Goal: Navigation & Orientation: Find specific page/section

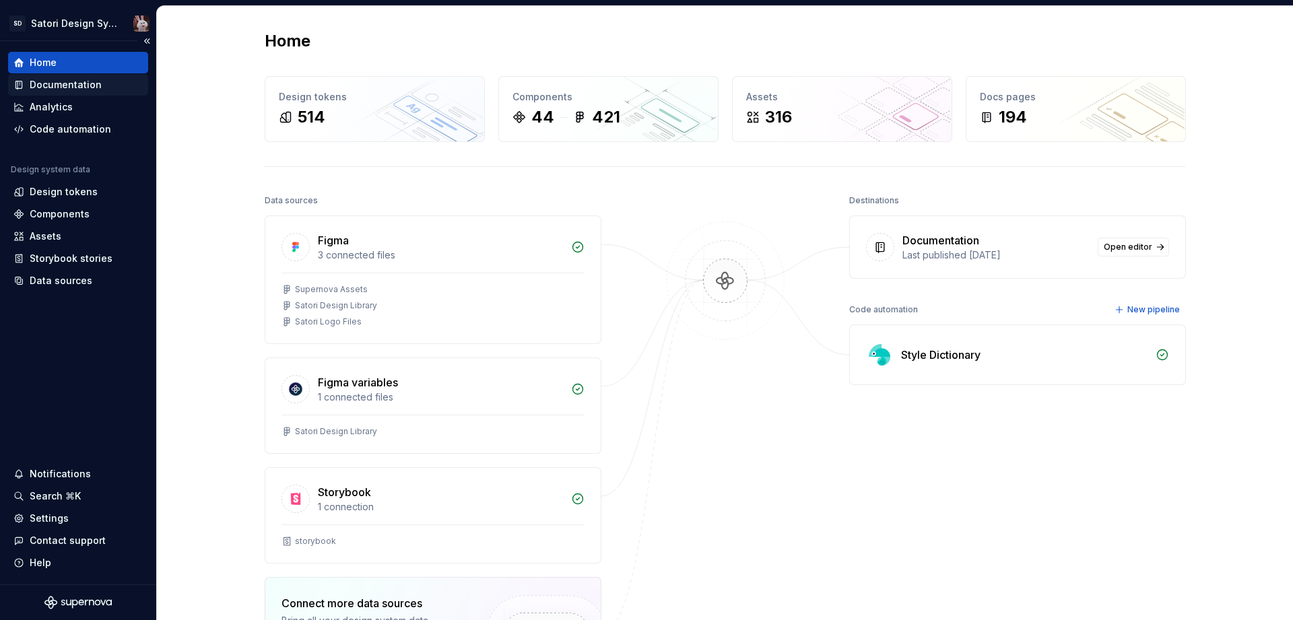
click at [61, 82] on div "Documentation" at bounding box center [66, 84] width 72 height 13
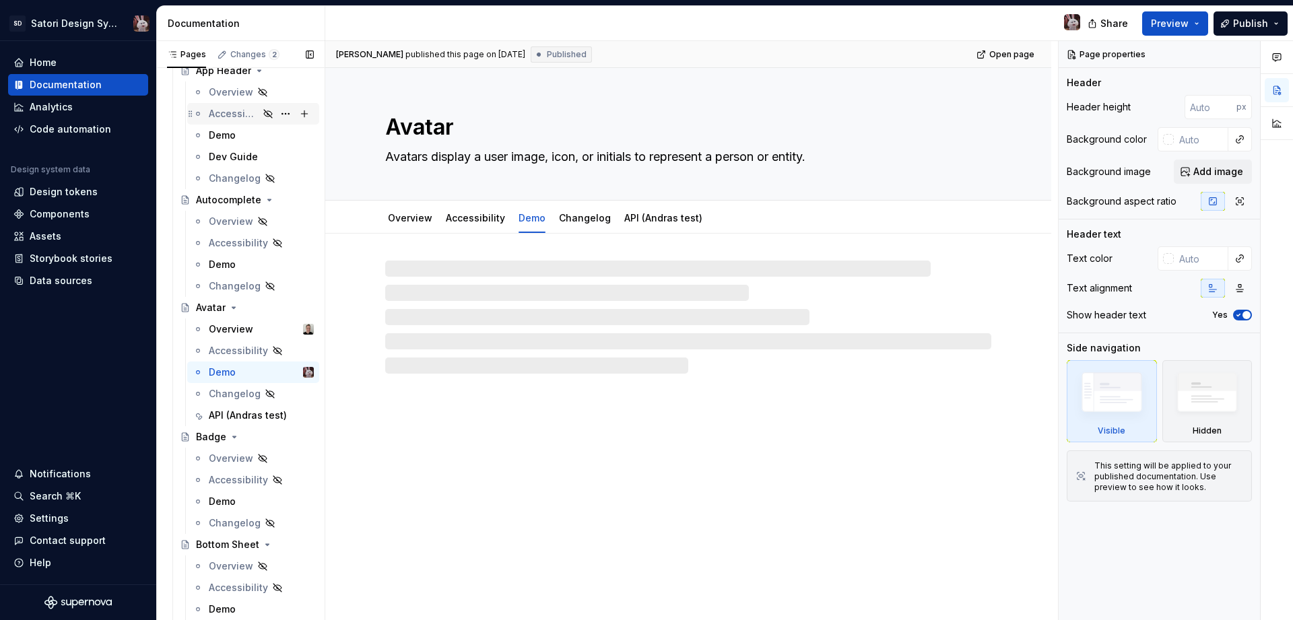
scroll to position [298, 0]
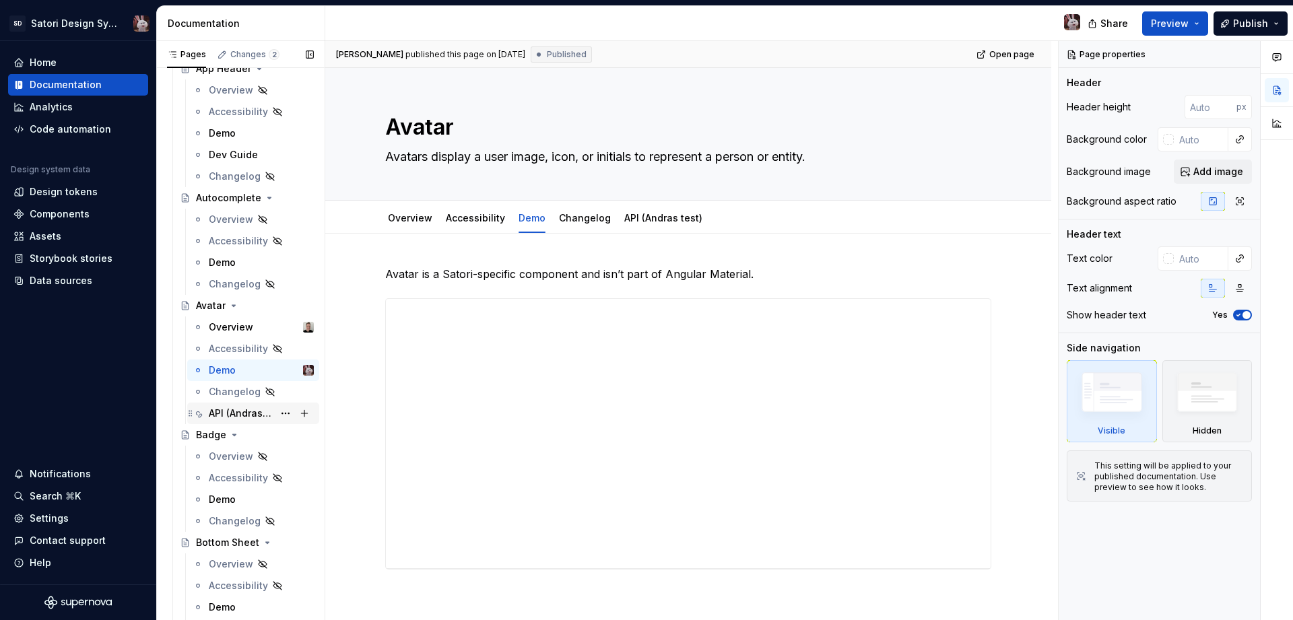
click at [246, 417] on div "API (Andras test)" at bounding box center [241, 413] width 65 height 13
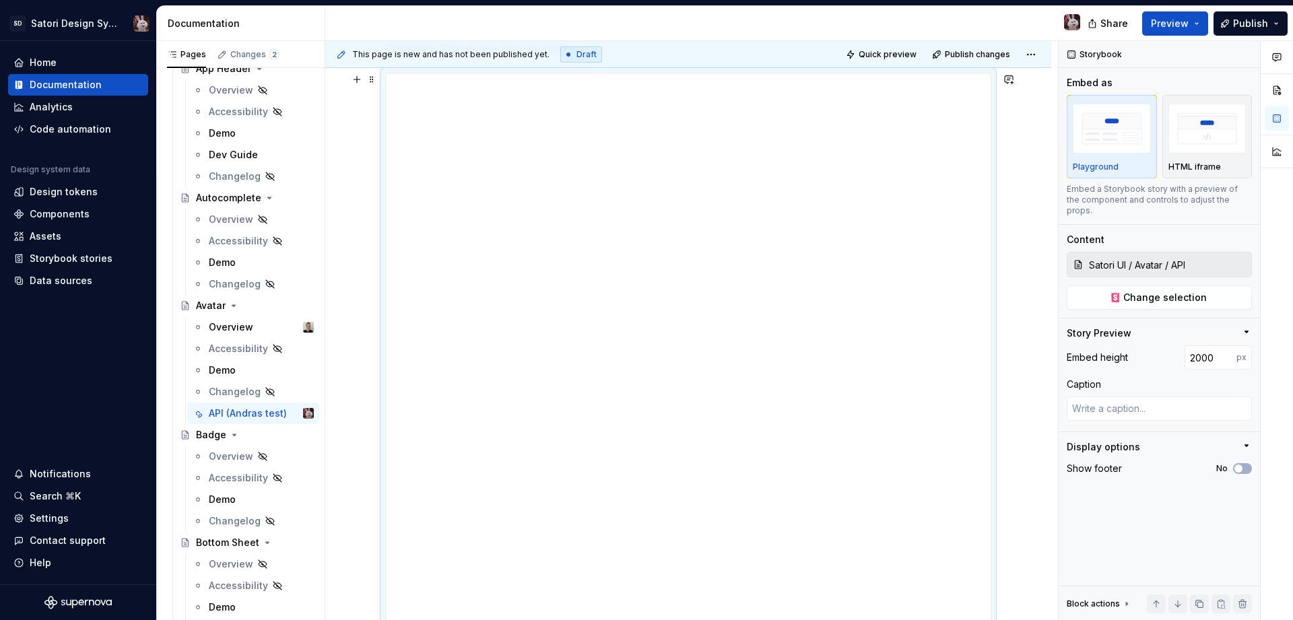
scroll to position [202, 0]
click at [1192, 15] on button "Preview" at bounding box center [1176, 23] width 66 height 24
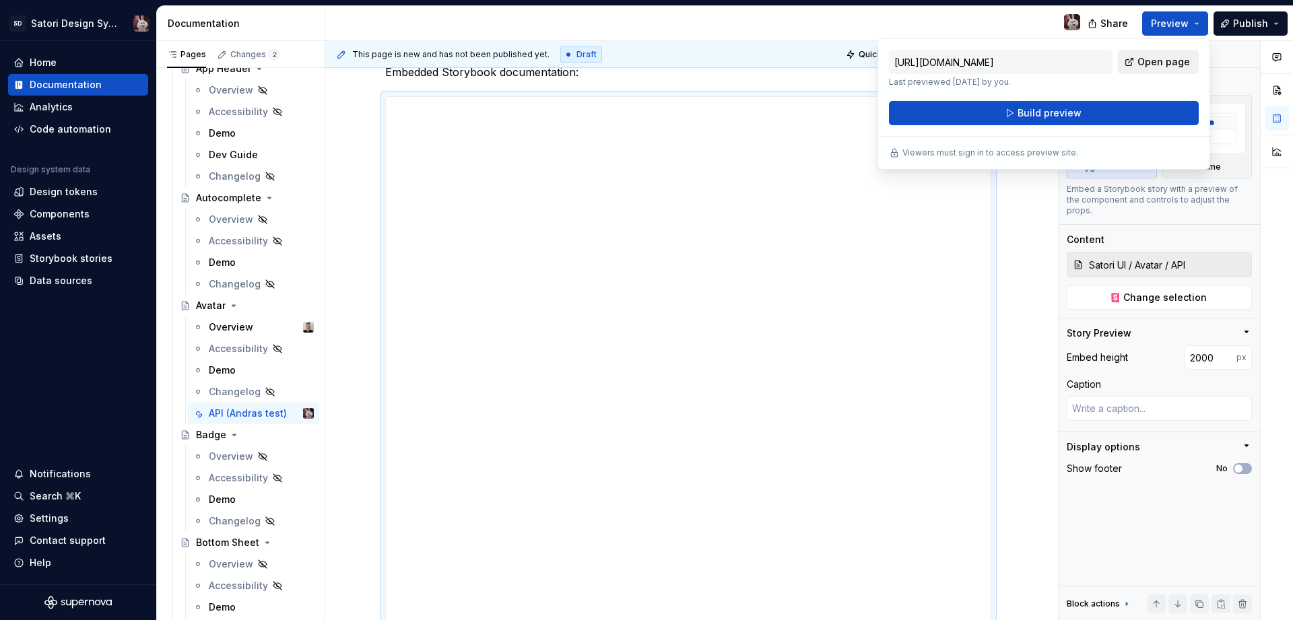
click at [1155, 56] on span "Open page" at bounding box center [1164, 61] width 53 height 13
drag, startPoint x: 1019, startPoint y: 300, endPoint x: 1023, endPoint y: 294, distance: 6.9
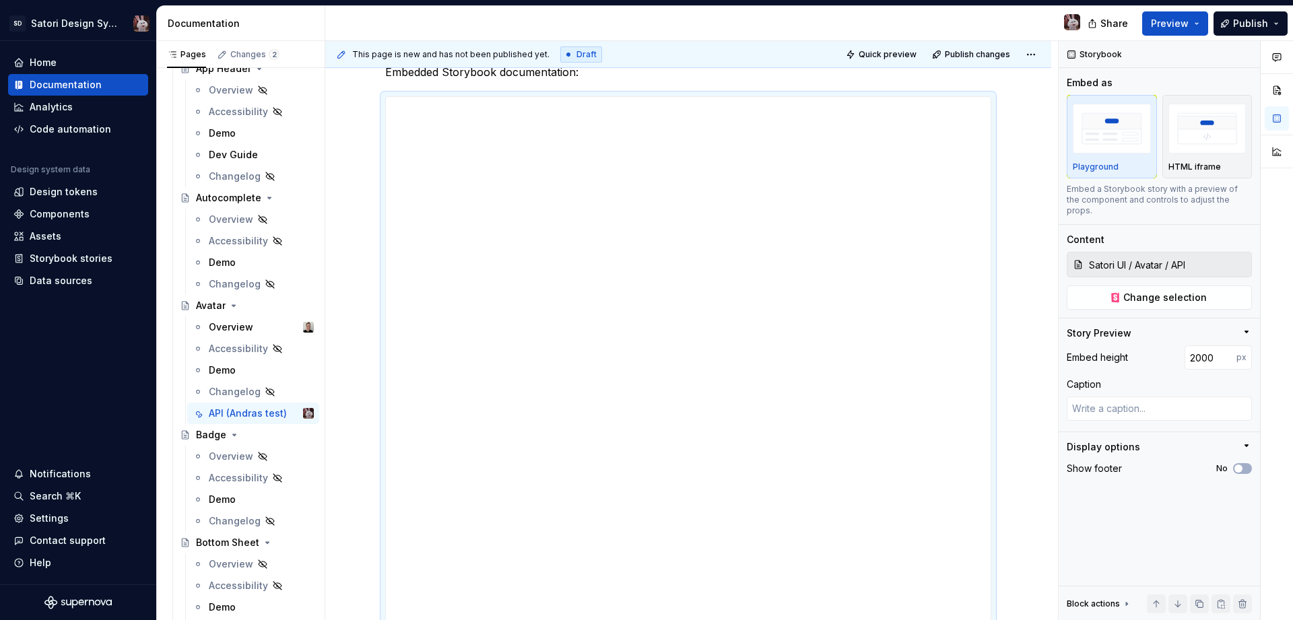
type textarea "*"
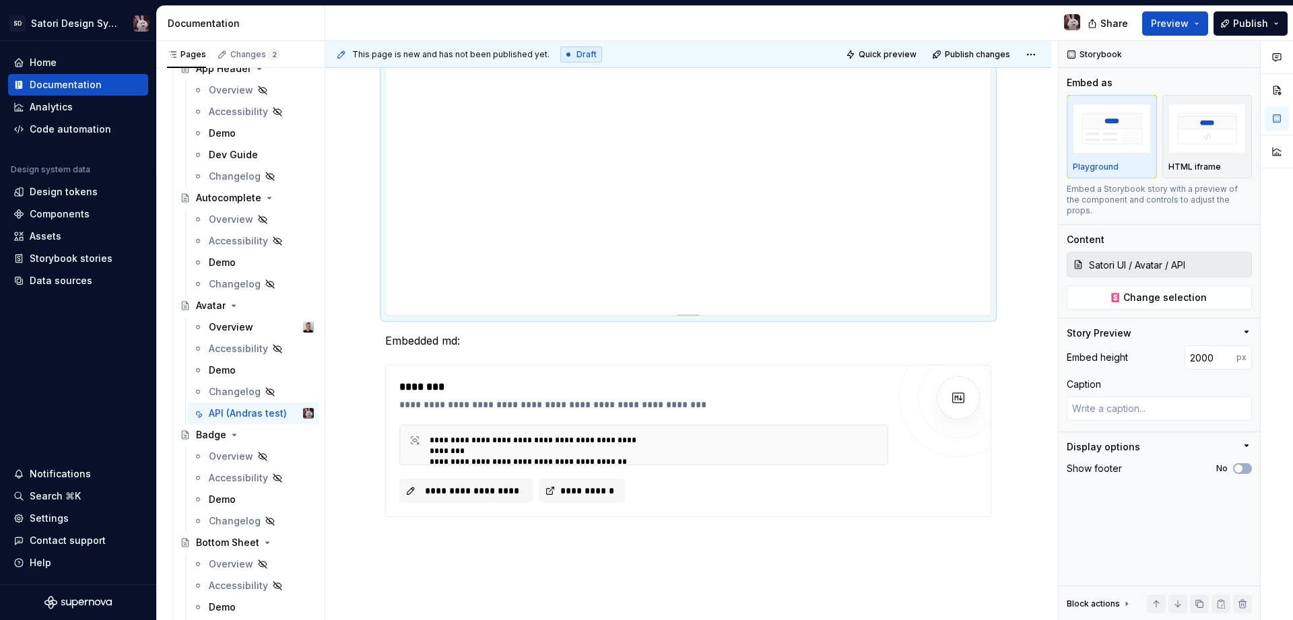
scroll to position [1367, 0]
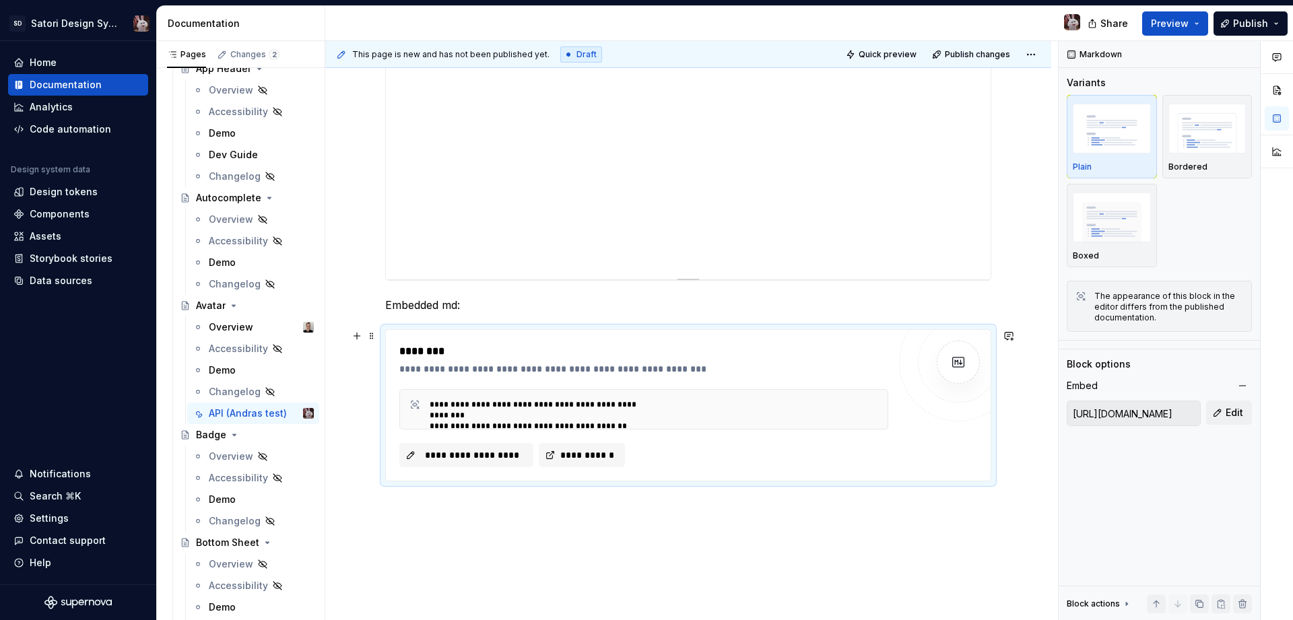
click at [617, 346] on div "********" at bounding box center [643, 352] width 489 height 16
click at [728, 299] on p "Embedded md:" at bounding box center [688, 305] width 606 height 16
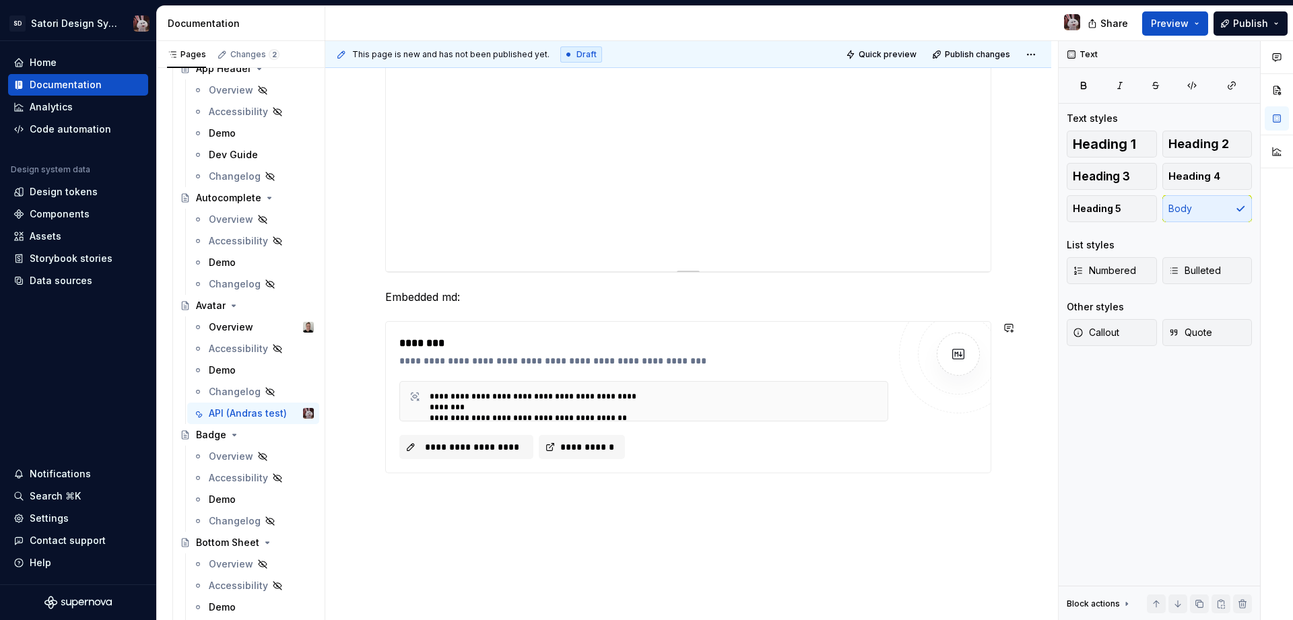
click at [699, 305] on p "Embedded md:" at bounding box center [688, 300] width 606 height 16
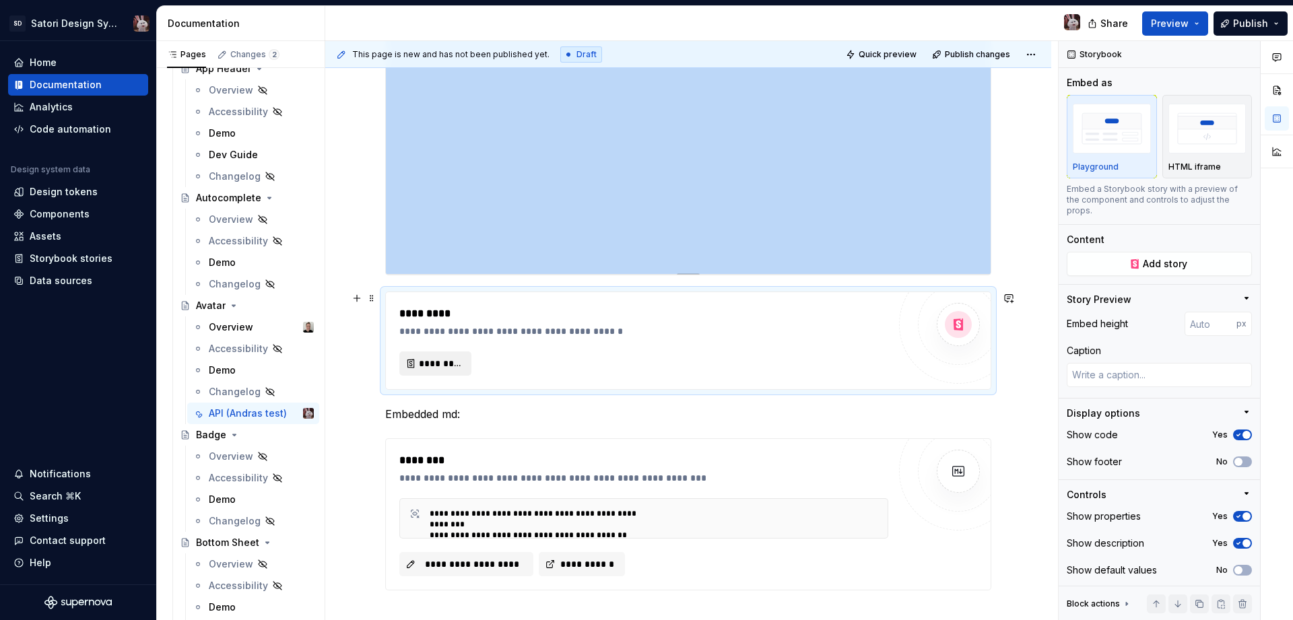
click at [435, 369] on span "*********" at bounding box center [441, 363] width 44 height 13
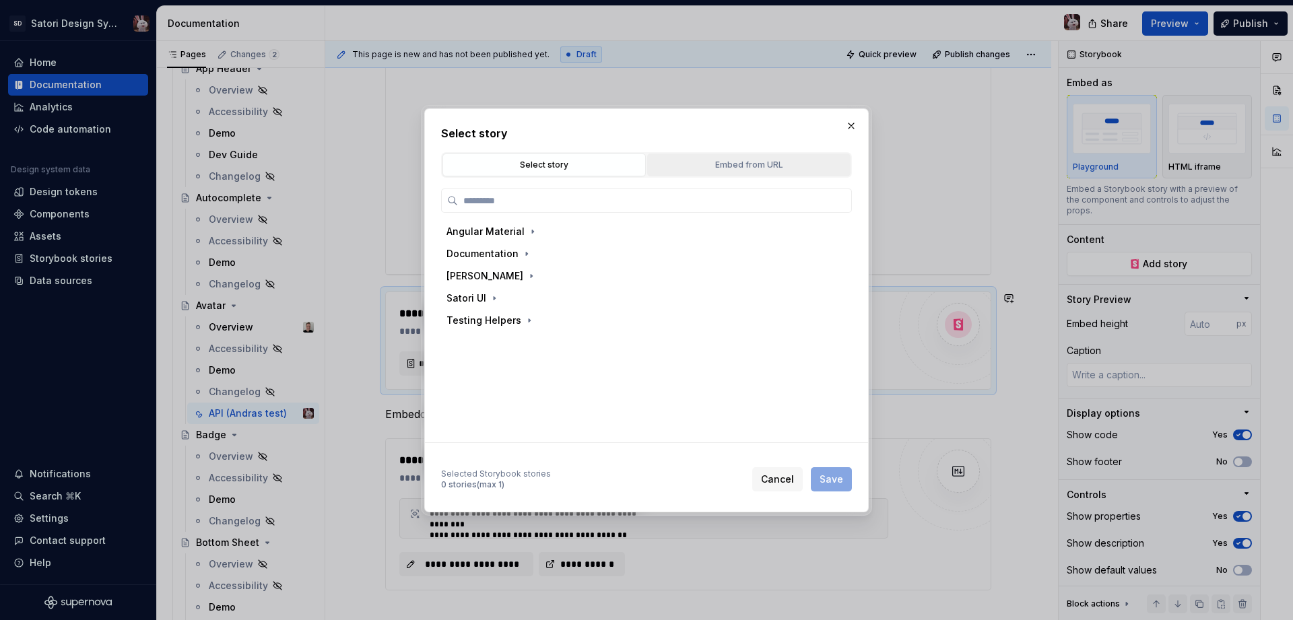
click at [755, 173] on button "Embed from URL" at bounding box center [748, 165] width 203 height 23
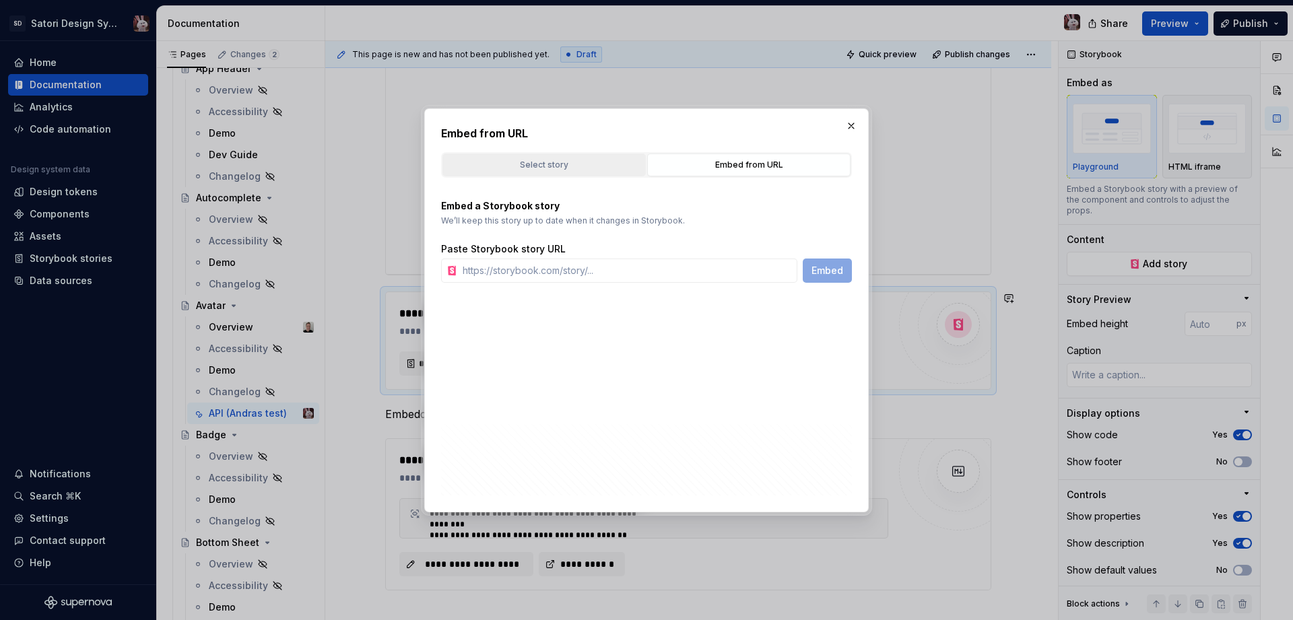
click at [602, 172] on button "Select story" at bounding box center [544, 165] width 203 height 23
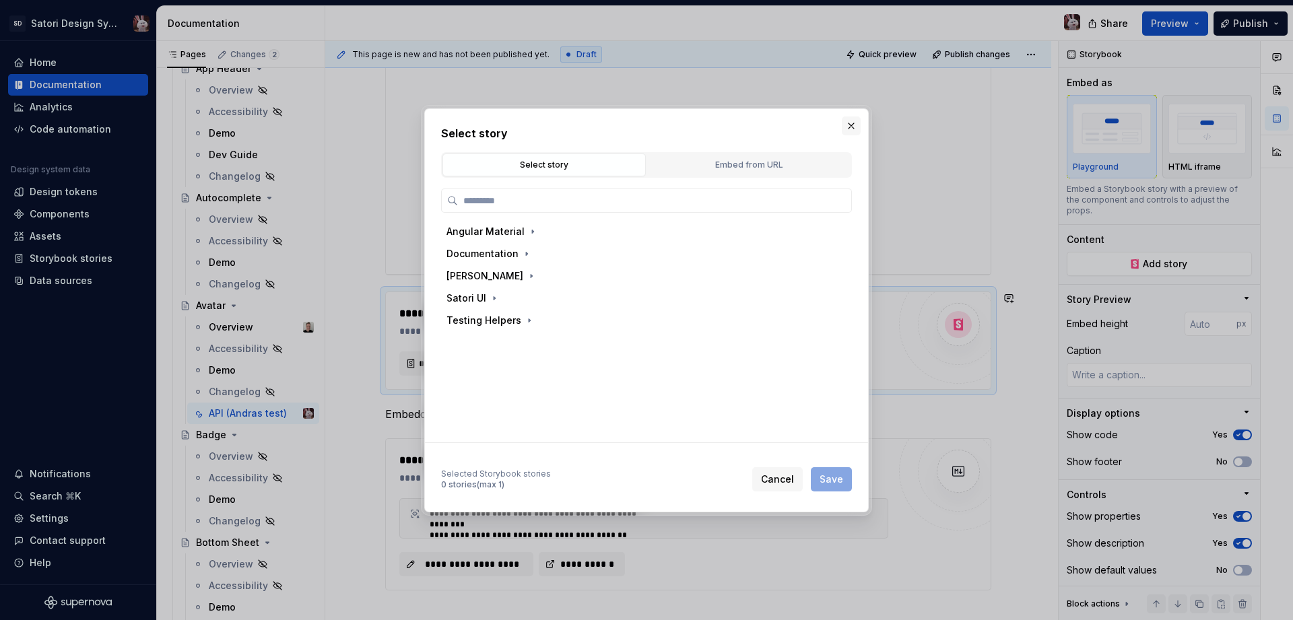
click at [854, 127] on button "button" at bounding box center [851, 126] width 19 height 19
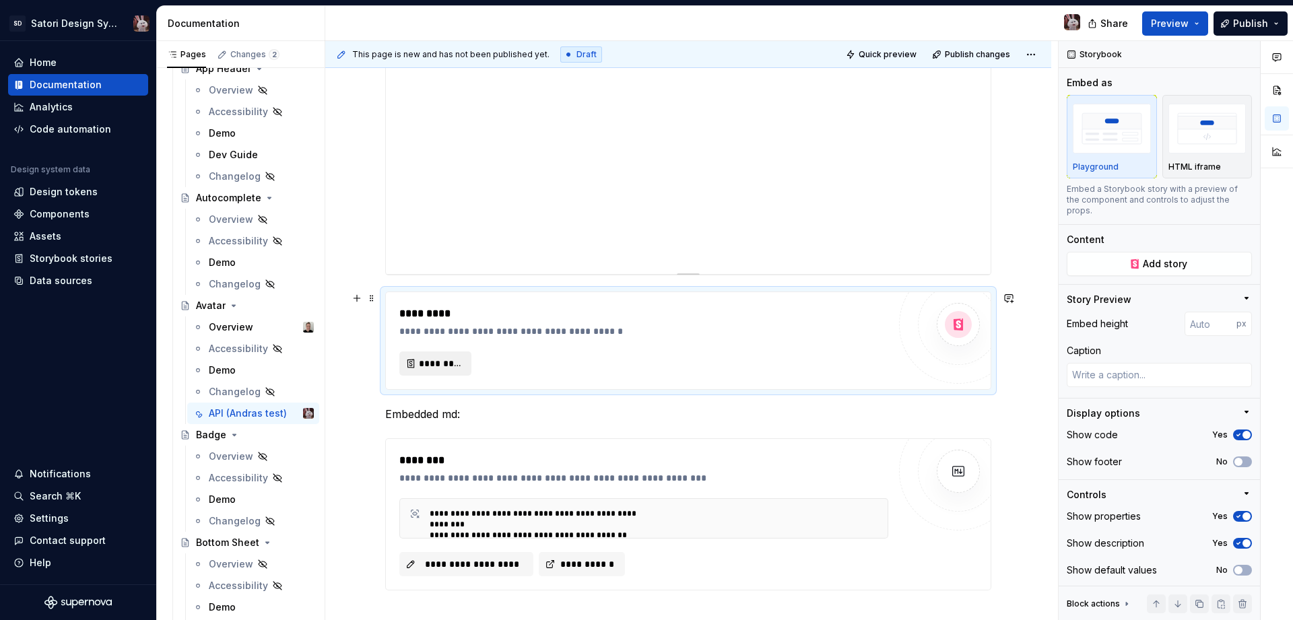
click at [449, 366] on span "*********" at bounding box center [441, 363] width 44 height 13
click at [43, 282] on div "Data sources" at bounding box center [61, 280] width 63 height 13
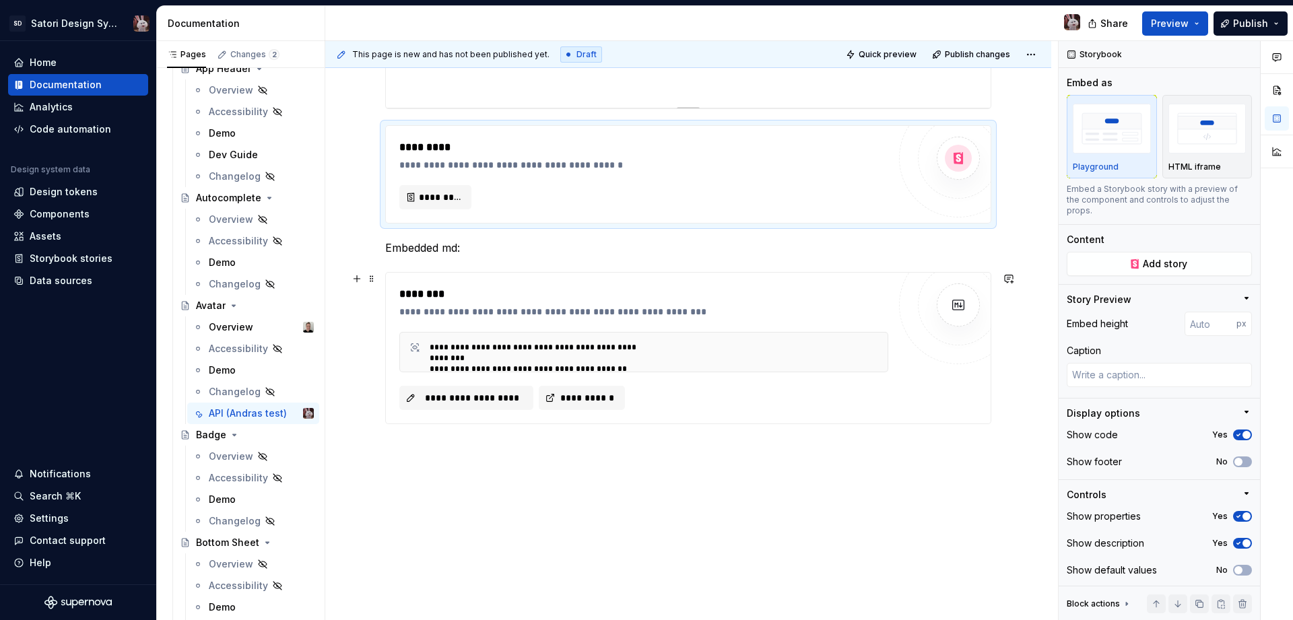
scroll to position [1544, 0]
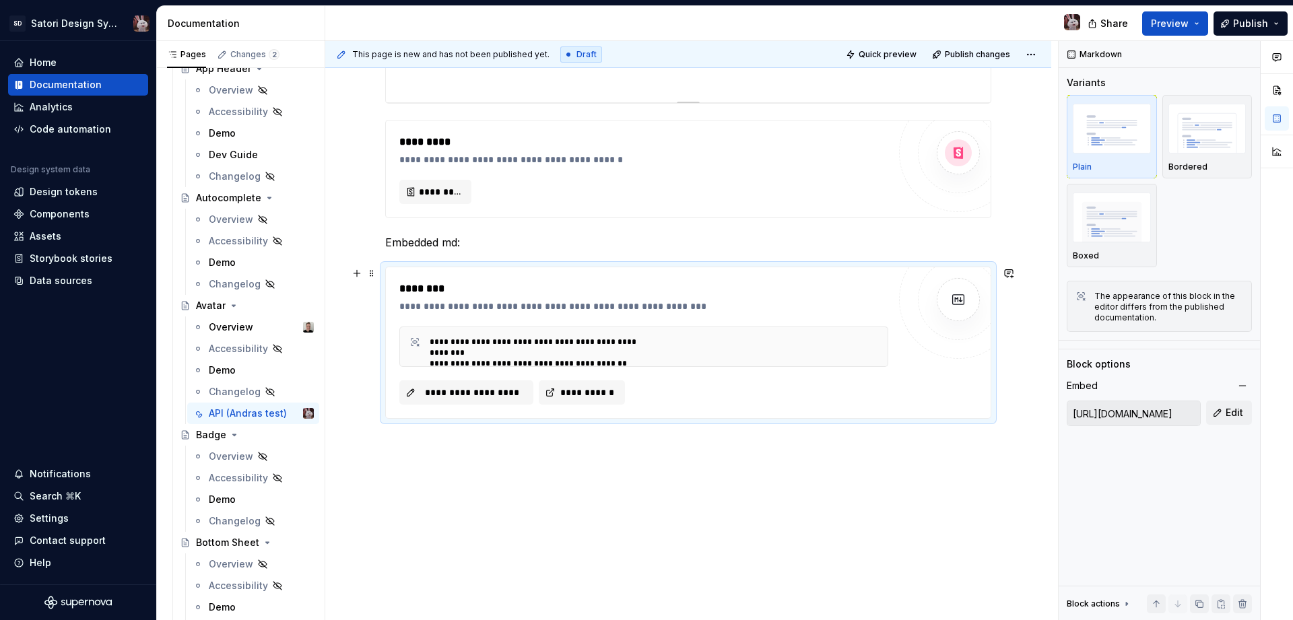
click at [444, 292] on div "********" at bounding box center [643, 289] width 489 height 16
click at [1116, 416] on input "https://raw.githubusercontent.com/angular/angular/refs/heads/main/README.md" at bounding box center [1134, 414] width 133 height 24
drag, startPoint x: 1095, startPoint y: 418, endPoint x: 1088, endPoint y: 341, distance: 77.2
click at [1165, 415] on input "https://raw.githubusercontent.com/angular/angular/refs/heads/main/README.md" at bounding box center [1134, 414] width 133 height 24
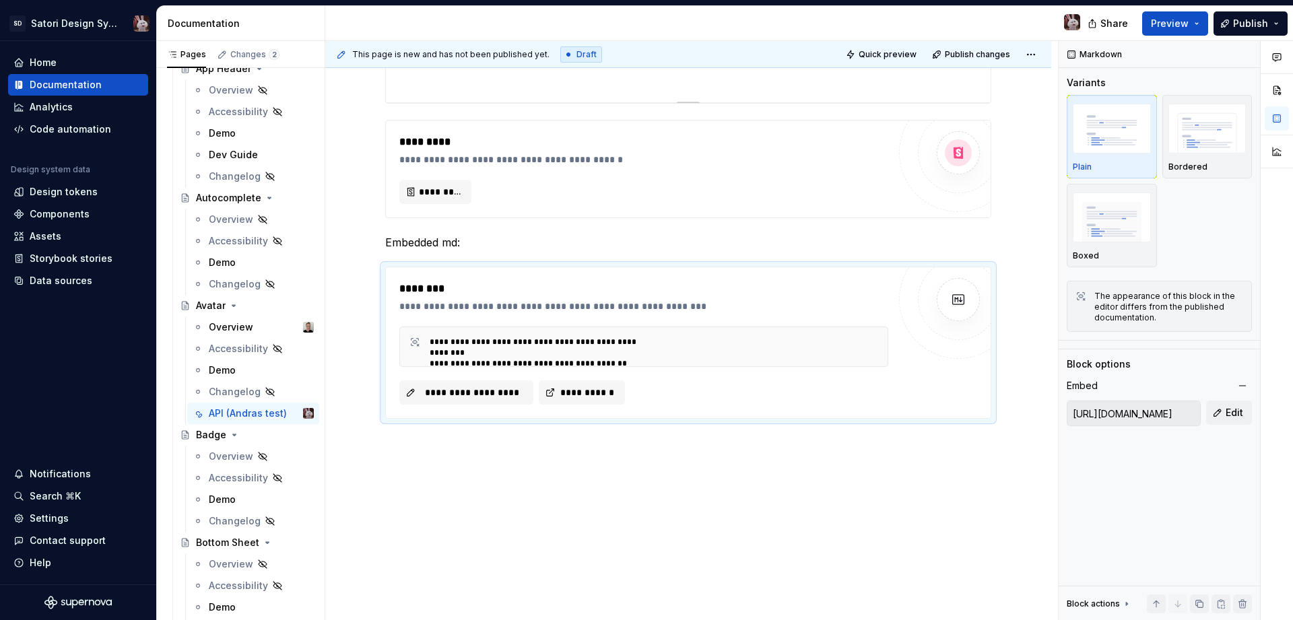
scroll to position [0, 0]
type textarea "*"
click at [86, 536] on div "Contact support" at bounding box center [68, 540] width 76 height 13
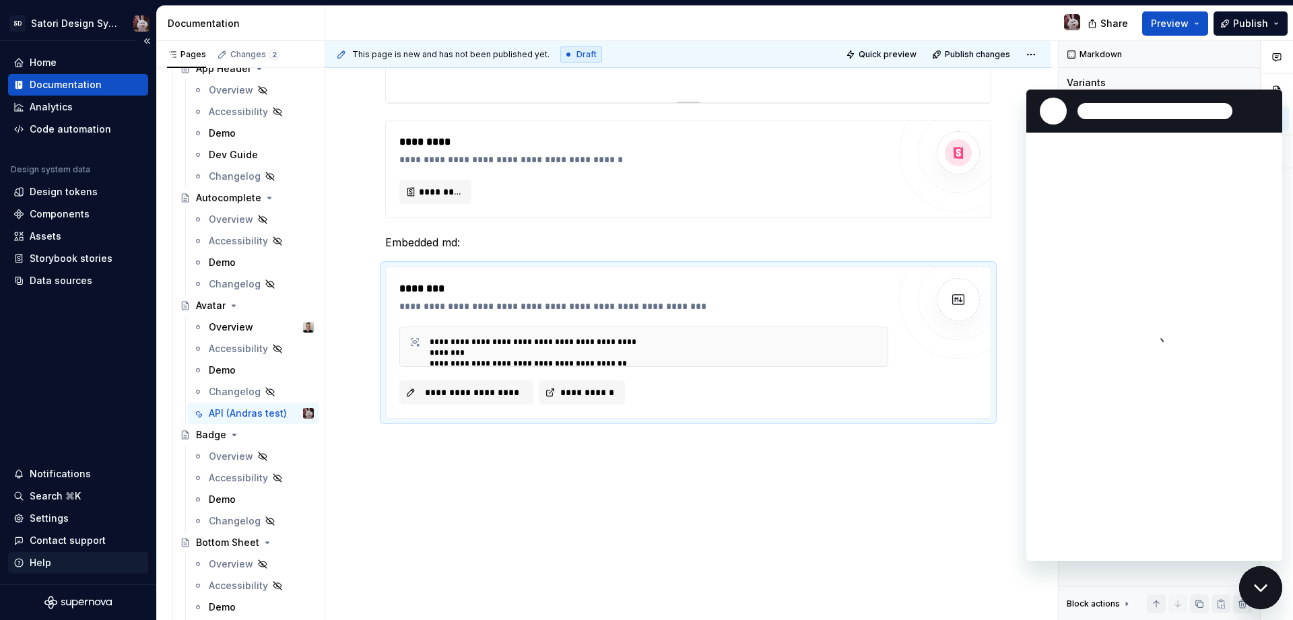
click at [40, 567] on div "Help" at bounding box center [41, 562] width 22 height 13
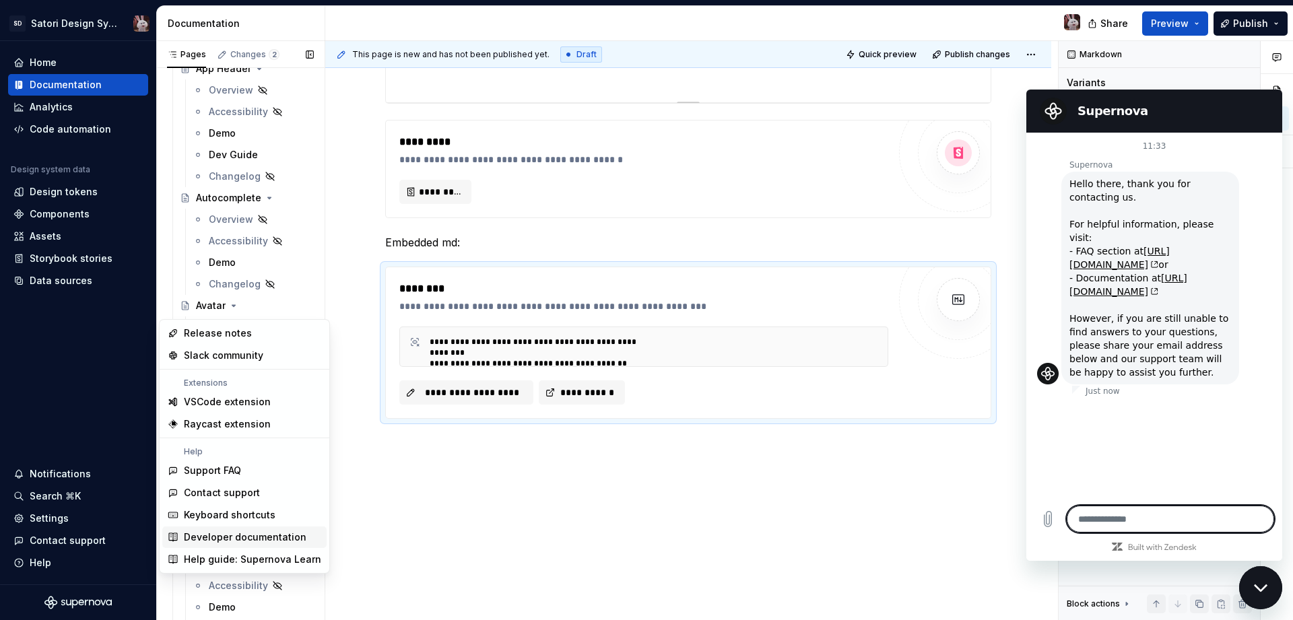
click at [234, 541] on div "Developer documentation" at bounding box center [245, 537] width 123 height 13
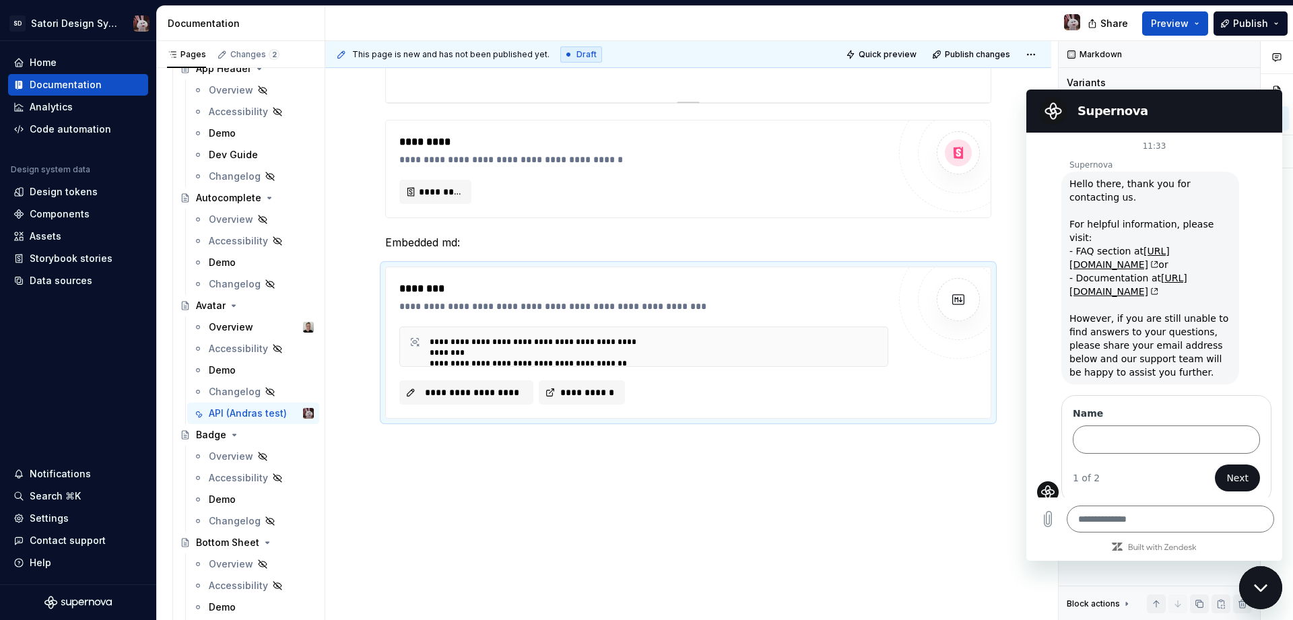
type textarea "*"
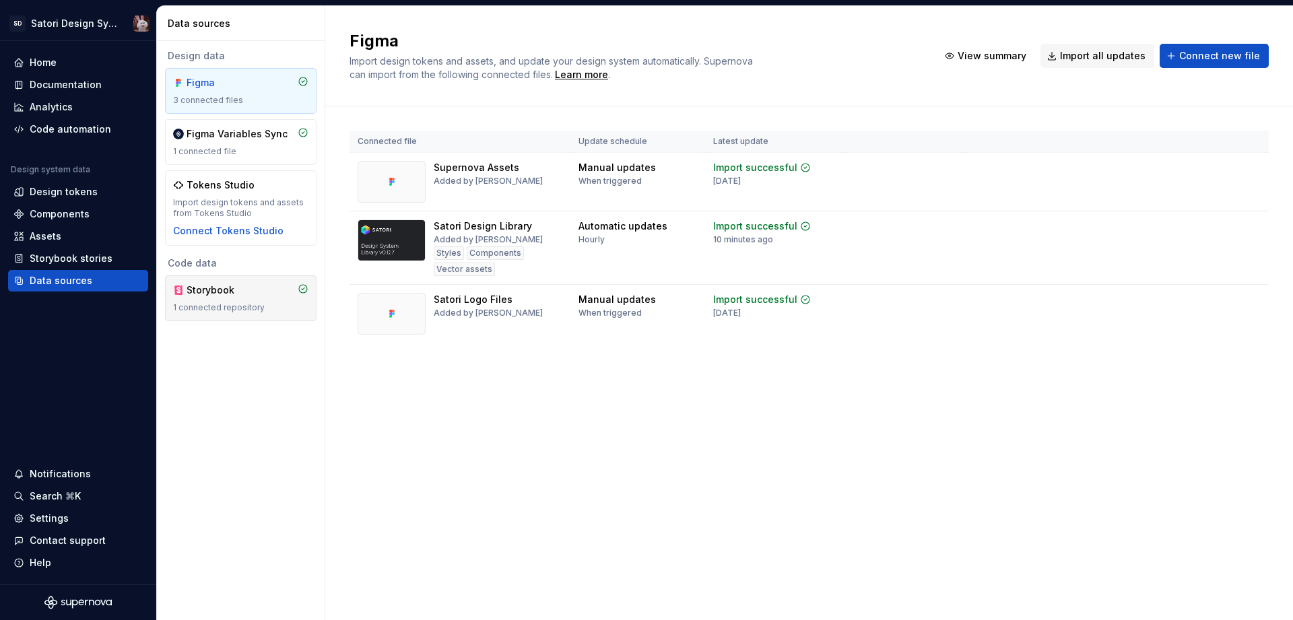
click at [245, 303] on div "1 connected repository" at bounding box center [240, 307] width 135 height 11
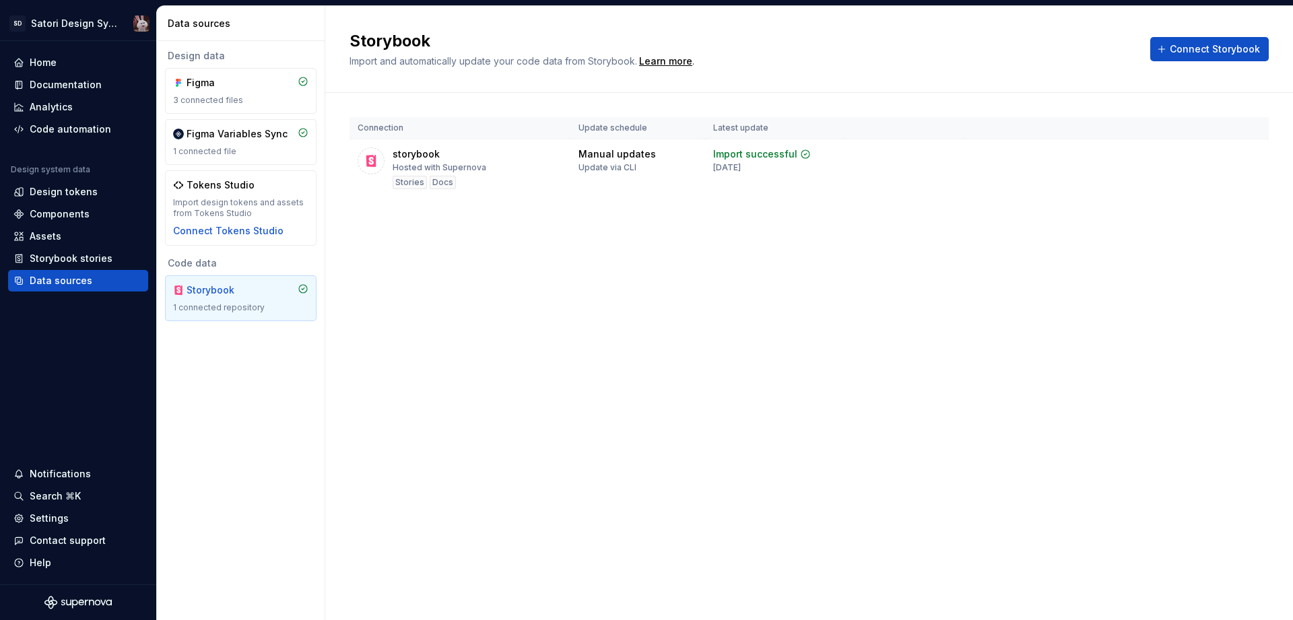
click at [1254, 153] on html "SD Satori Design System Home Documentation Analytics Code automation Design sys…" at bounding box center [646, 310] width 1293 height 620
click at [1196, 202] on link "Open Storybook" at bounding box center [1204, 201] width 101 height 13
click at [55, 237] on div "Assets" at bounding box center [46, 236] width 32 height 13
click at [80, 234] on div "Assets" at bounding box center [77, 236] width 129 height 13
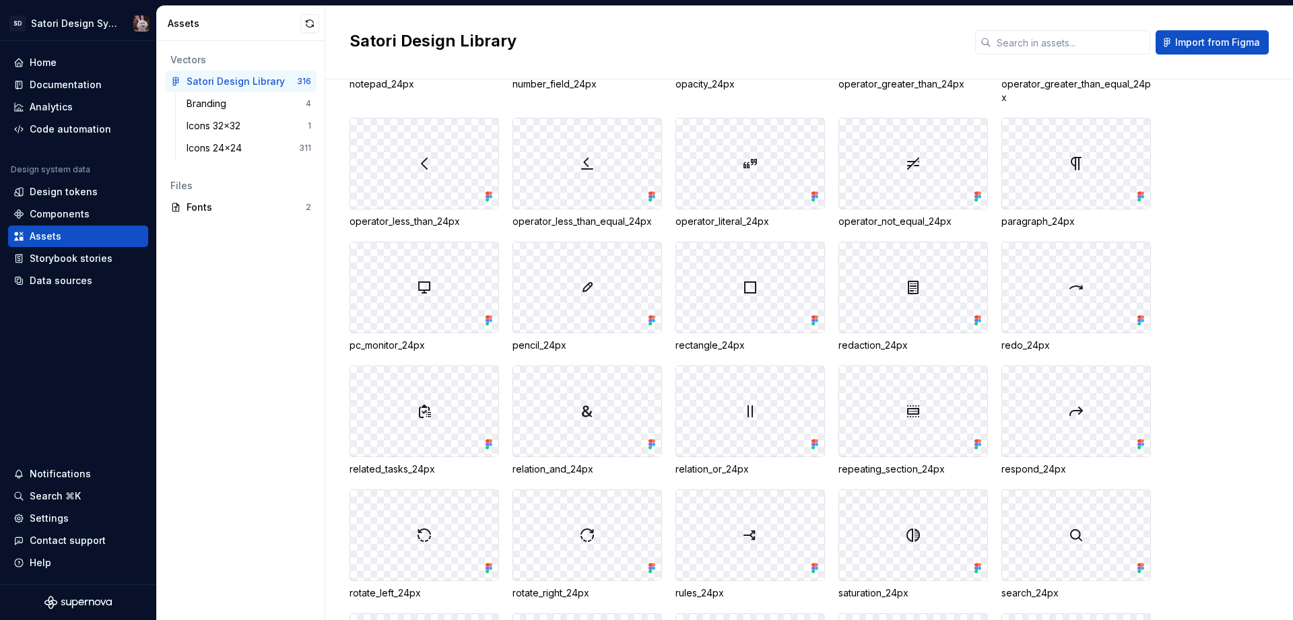
scroll to position [2319, 0]
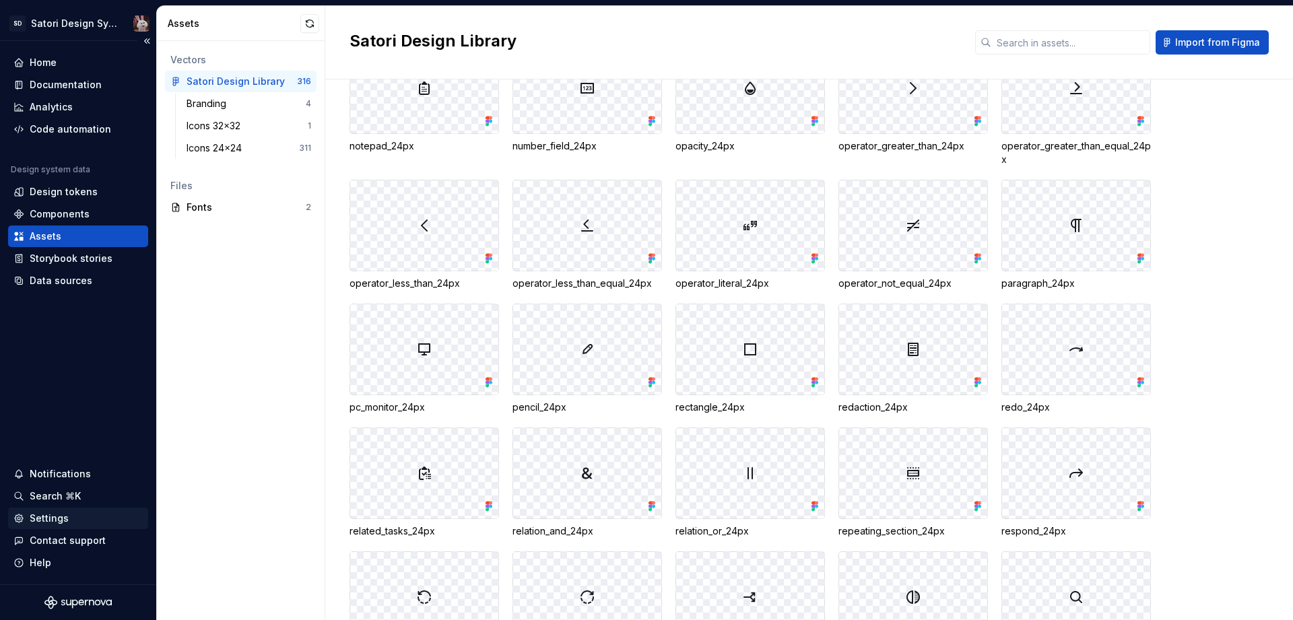
click at [54, 525] on div "Settings" at bounding box center [49, 518] width 39 height 13
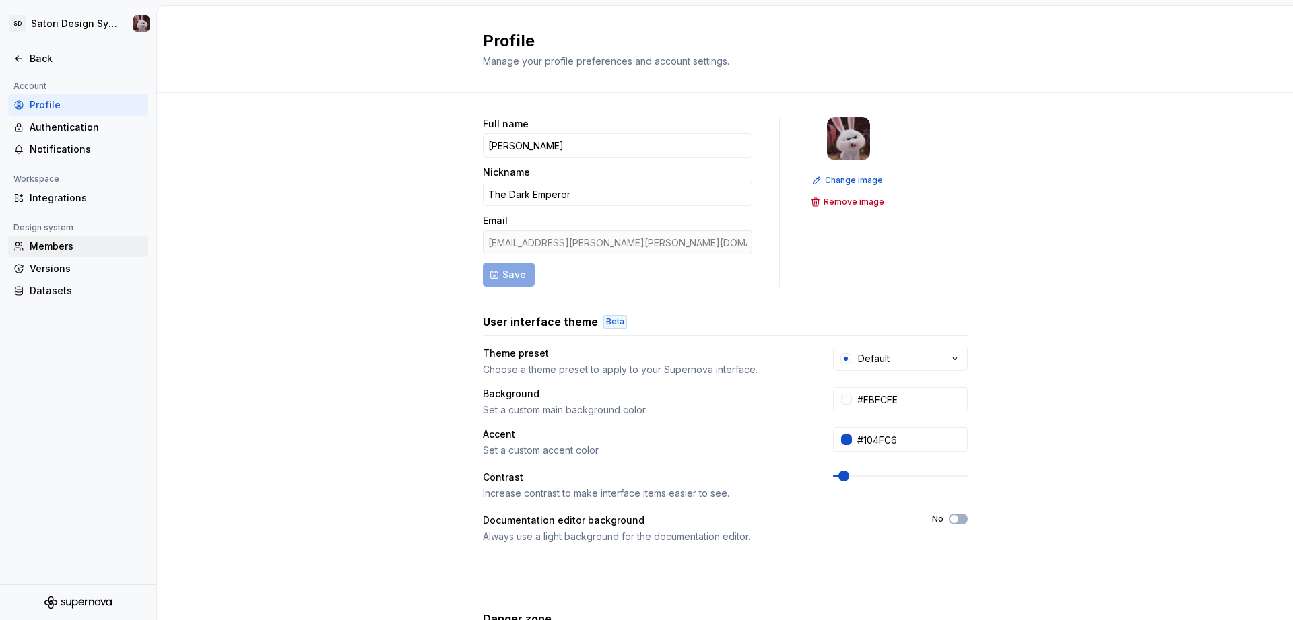
click at [64, 249] on div "Members" at bounding box center [86, 246] width 113 height 13
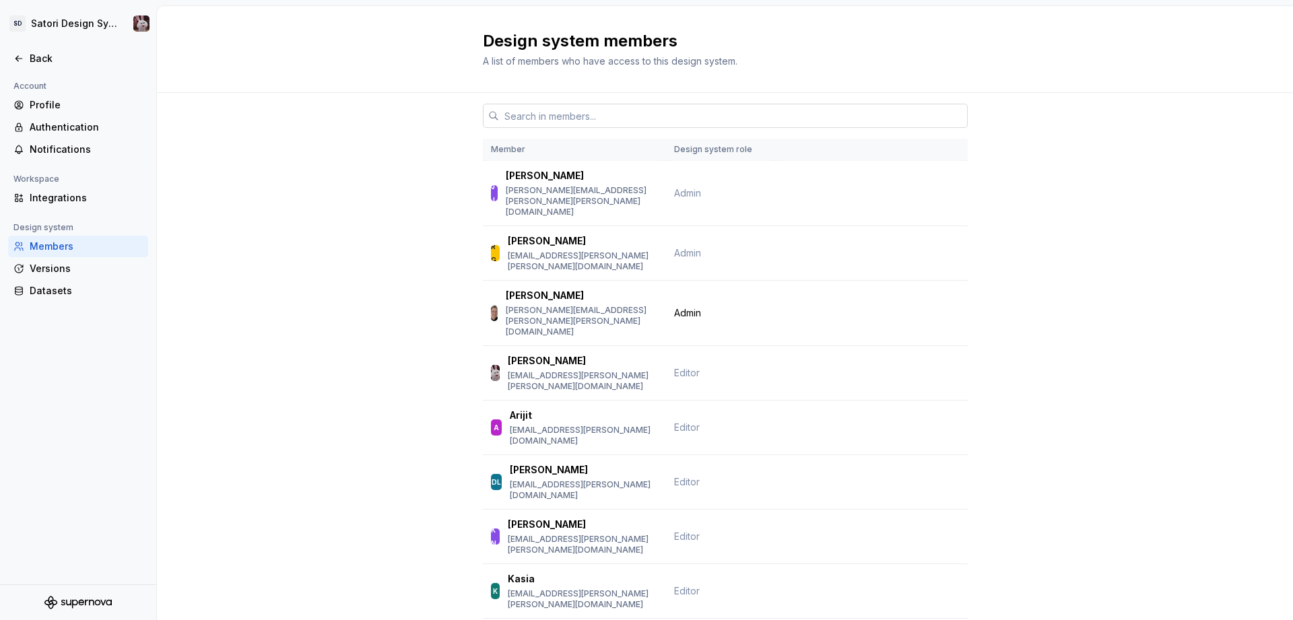
click at [566, 122] on input "text" at bounding box center [733, 116] width 469 height 24
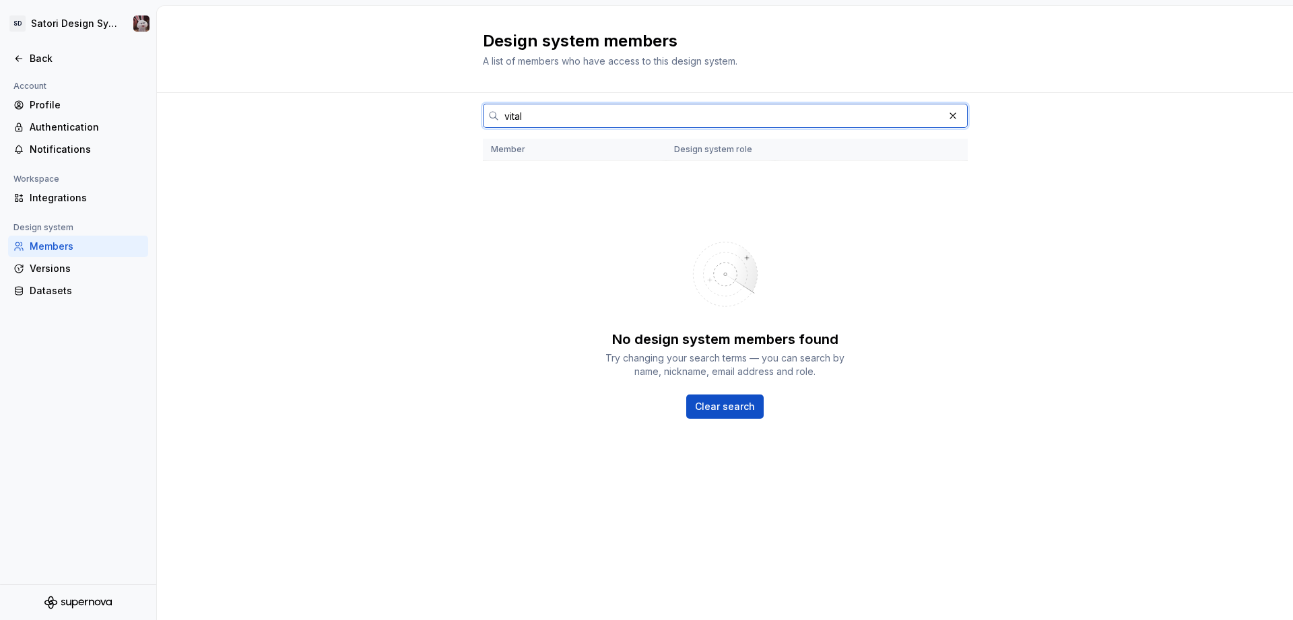
type input "[PERSON_NAME]"
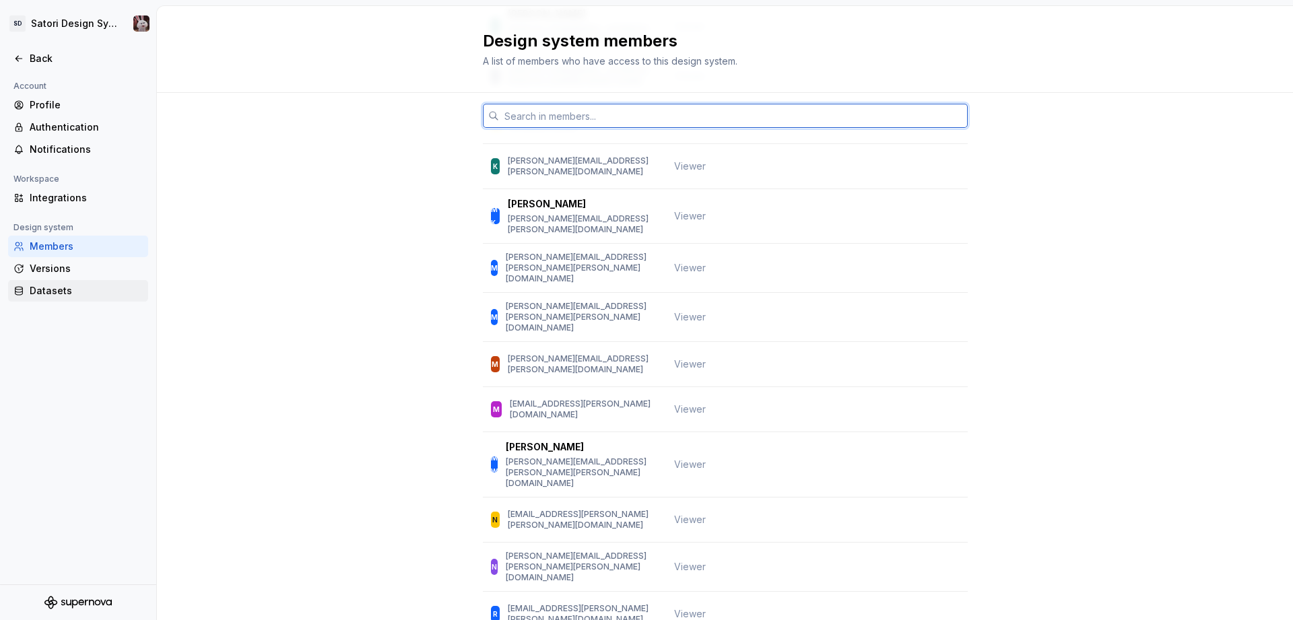
scroll to position [2046, 0]
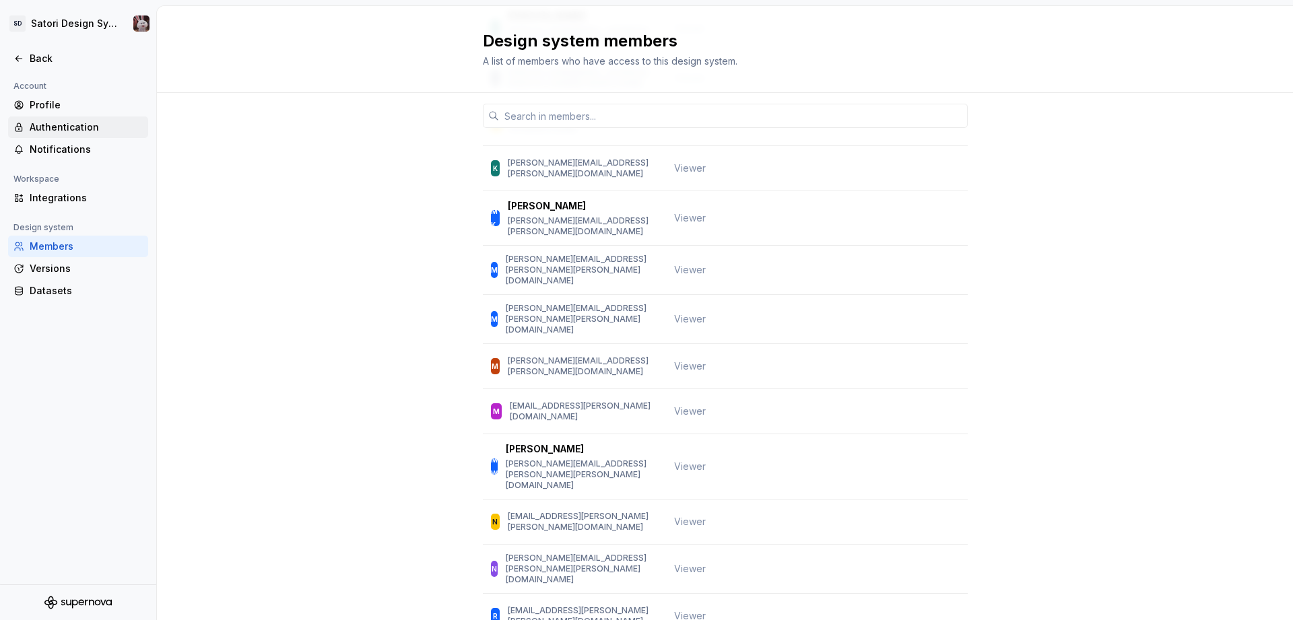
click at [75, 129] on div "Authentication" at bounding box center [86, 127] width 113 height 13
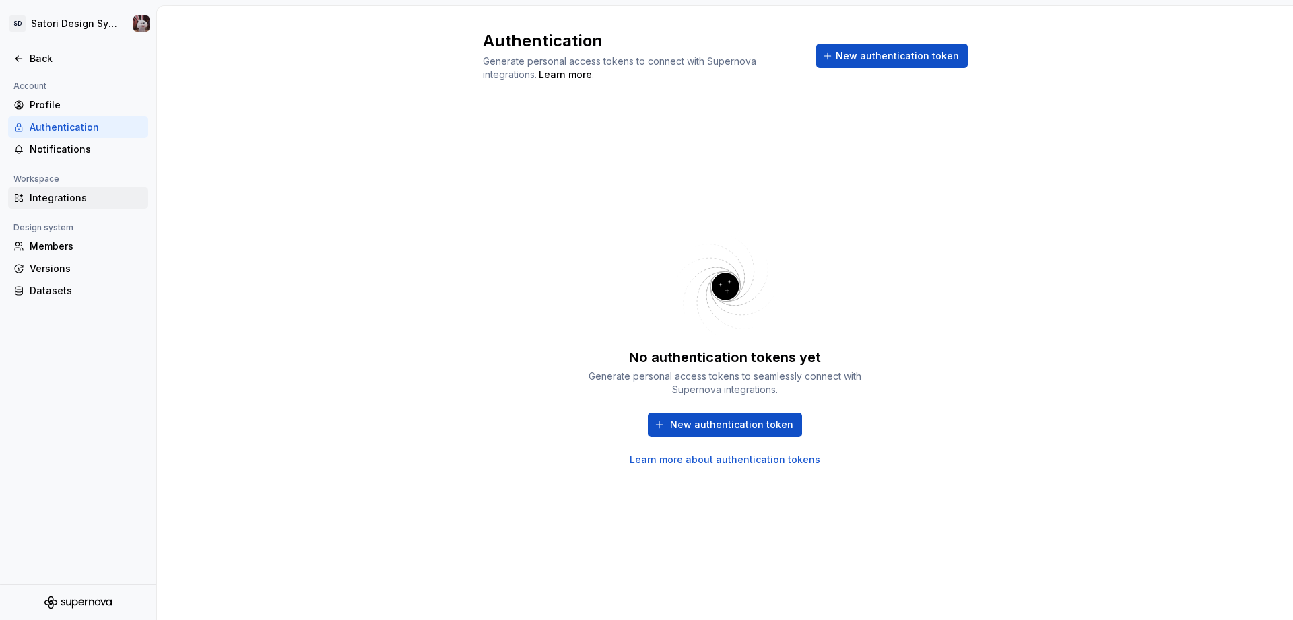
click at [79, 194] on div "Integrations" at bounding box center [86, 197] width 113 height 13
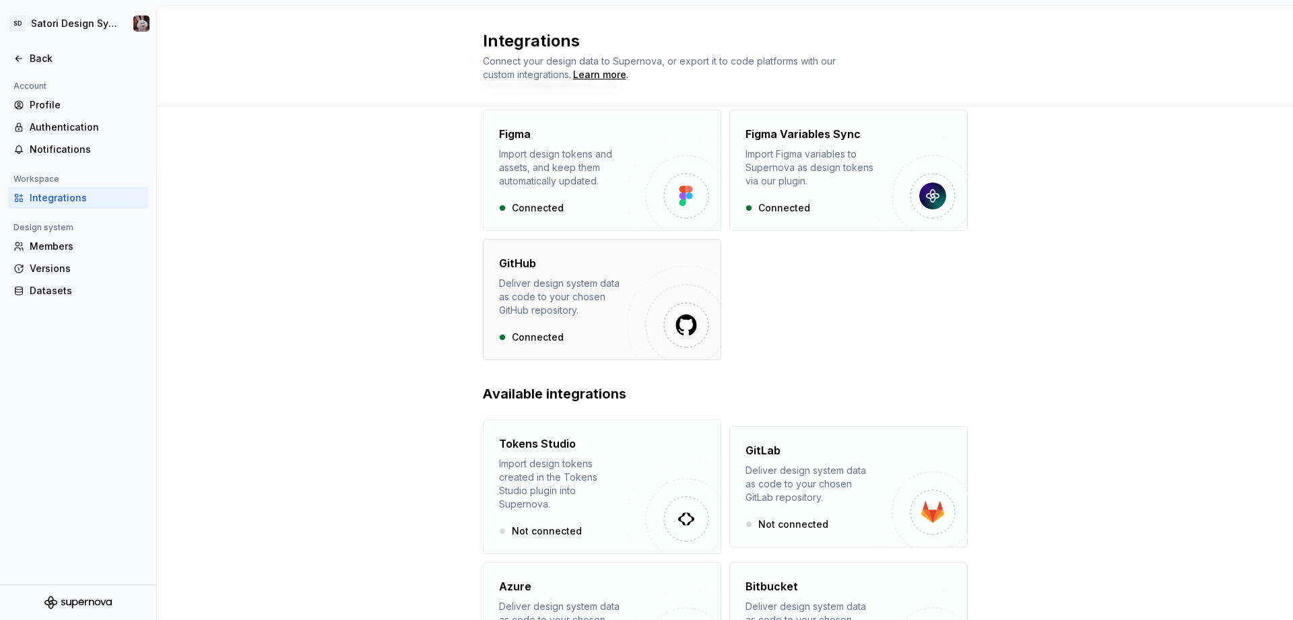
scroll to position [157, 0]
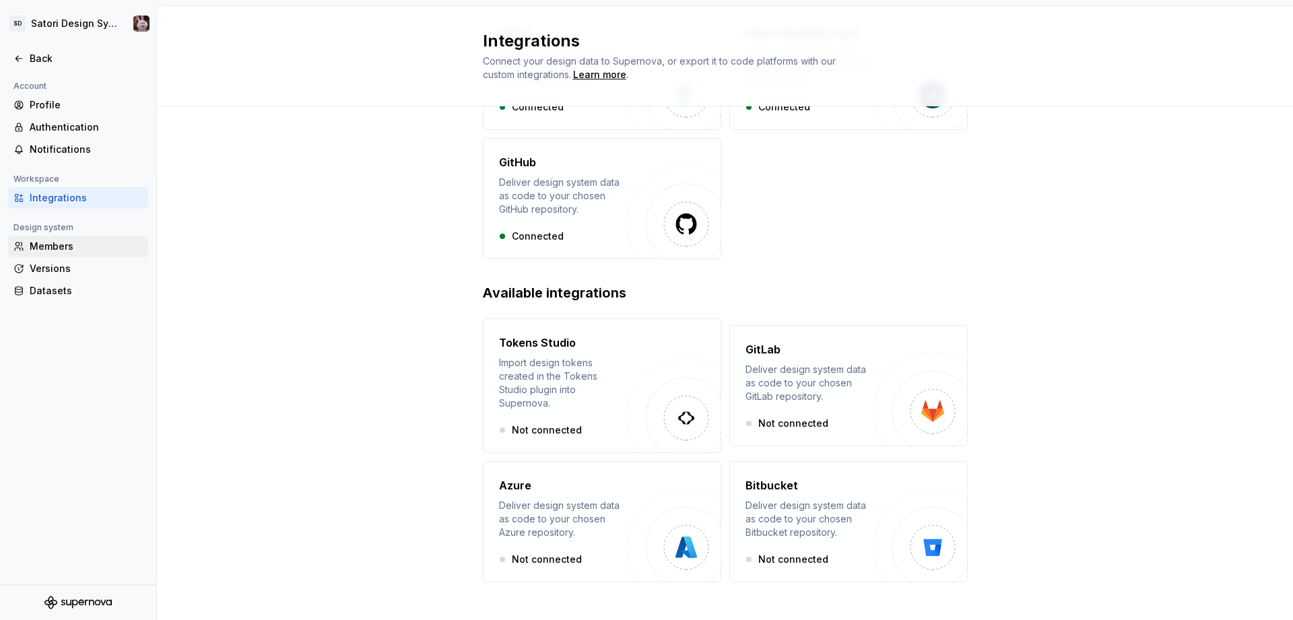
click at [78, 253] on div "Members" at bounding box center [86, 246] width 113 height 13
